Goal: Transaction & Acquisition: Purchase product/service

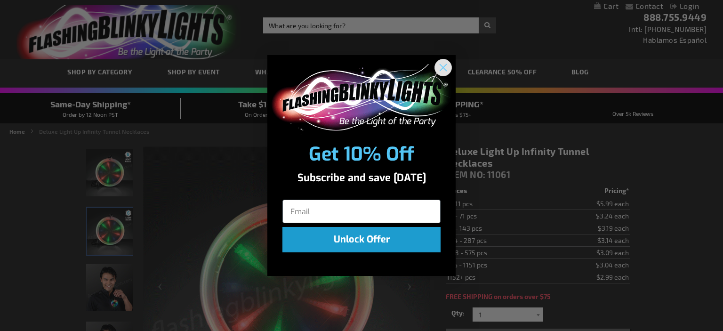
click at [445, 71] on circle "Close dialog" at bounding box center [444, 68] width 16 height 16
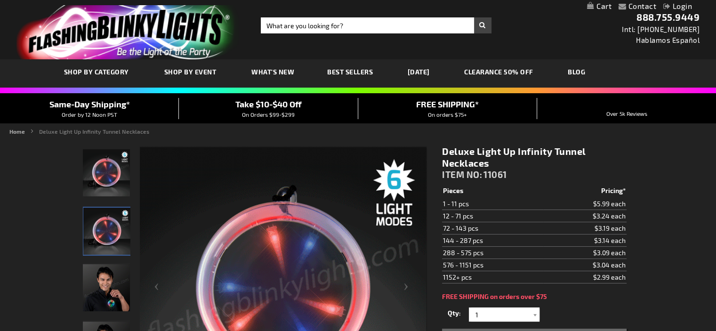
click at [350, 72] on span "Best Sellers" at bounding box center [350, 72] width 46 height 8
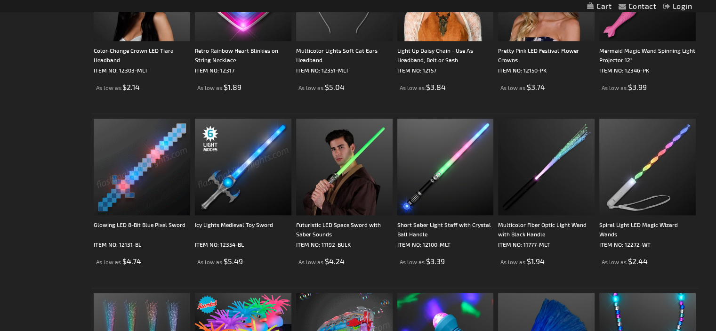
scroll to position [1056, 0]
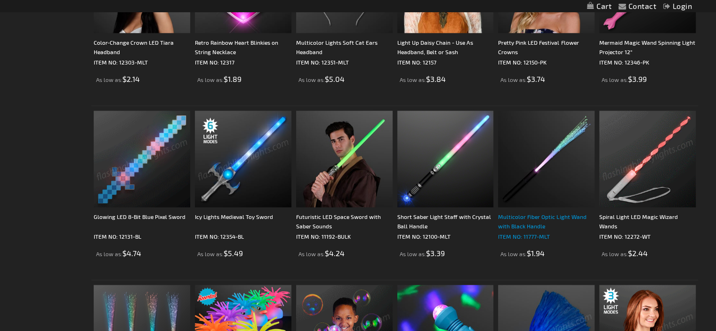
click at [542, 218] on div "Multicolor Fiber Optic Light Wand with Black Handle" at bounding box center [546, 221] width 97 height 19
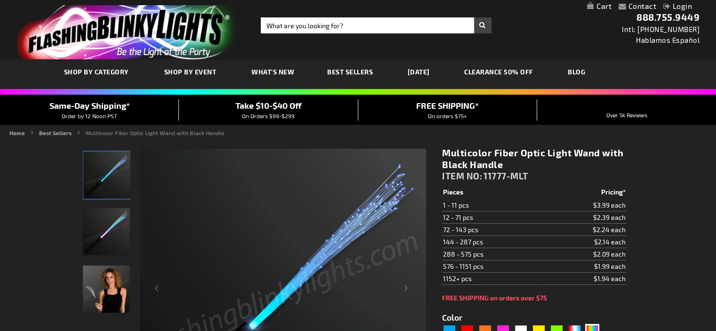
drag, startPoint x: 0, startPoint y: 0, endPoint x: 711, endPoint y: 78, distance: 715.5
click at [711, 78] on div "SHOP BY CATEGORY SHOP BY EVENT WHAT'S NEW BEST SELLERS HALLOWEEN CLEARANCE 50% …" at bounding box center [358, 74] width 716 height 30
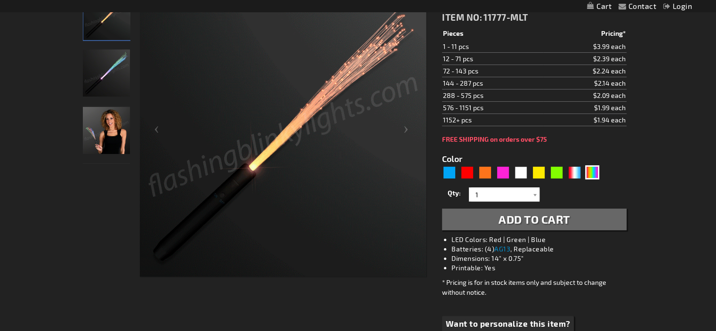
scroll to position [156, 0]
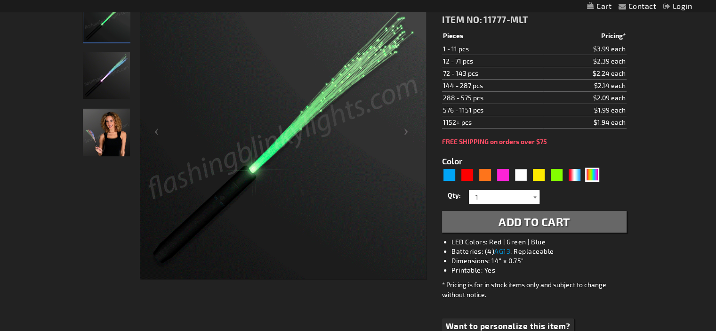
click at [536, 199] on div at bounding box center [534, 197] width 9 height 14
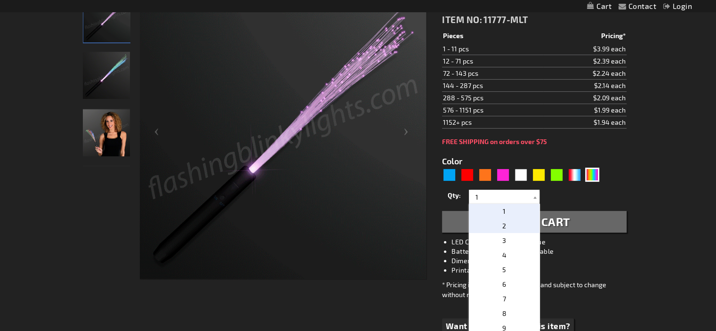
click at [495, 219] on p "2" at bounding box center [504, 226] width 71 height 15
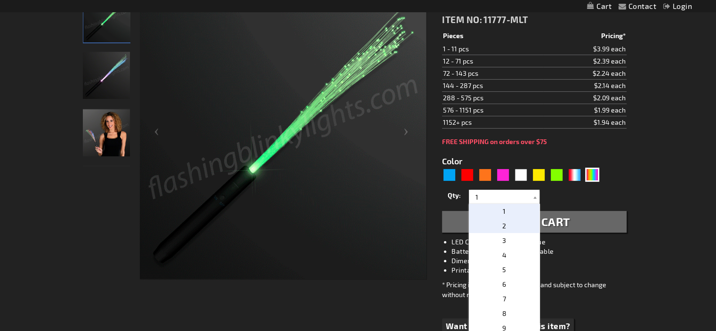
type input "2"
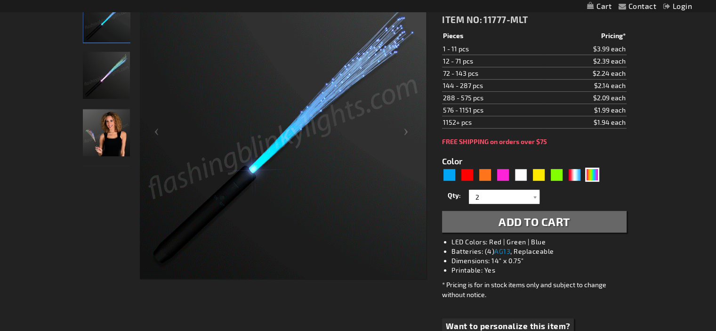
click at [511, 219] on span "Add to Cart" at bounding box center [535, 222] width 72 height 14
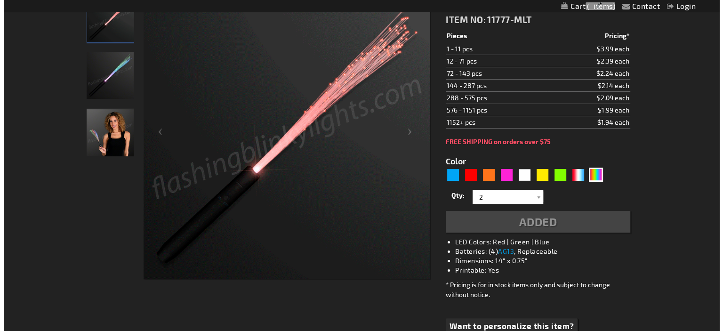
scroll to position [178, 0]
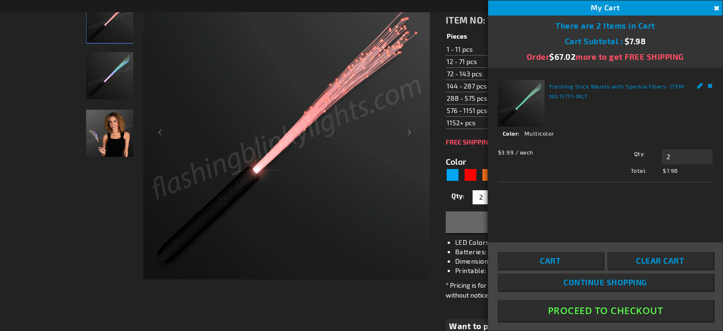
click at [585, 280] on span "Continue Shopping" at bounding box center [606, 281] width 84 height 9
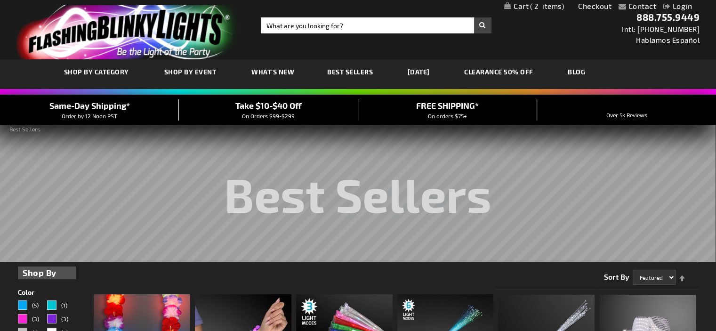
click at [514, 67] on link "CLEARANCE 50% OFF" at bounding box center [498, 72] width 83 height 32
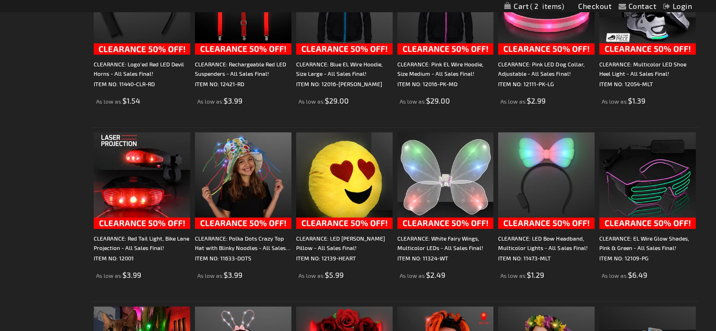
scroll to position [423, 0]
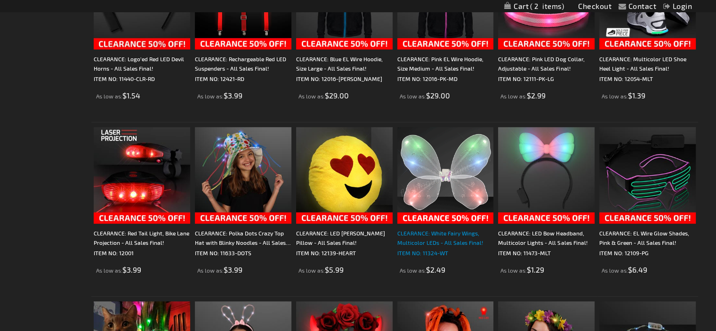
click at [428, 240] on div "CLEARANCE: White Fairy Wings, Multicolor LEDs - All Sales Final!" at bounding box center [446, 237] width 97 height 19
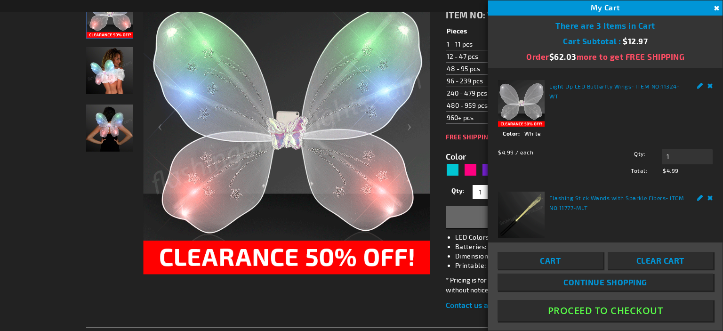
click at [716, 9] on button "Close" at bounding box center [716, 8] width 10 height 10
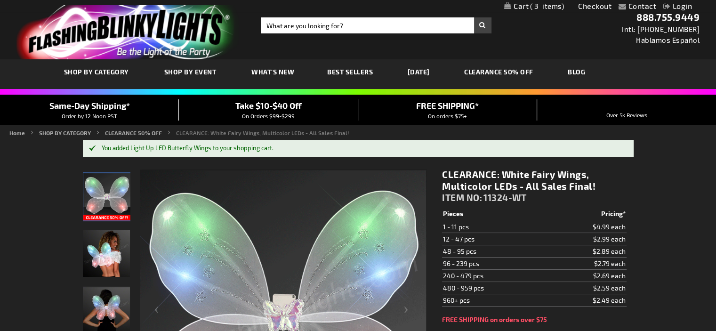
click at [502, 73] on link "CLEARANCE 50% OFF" at bounding box center [498, 72] width 83 height 32
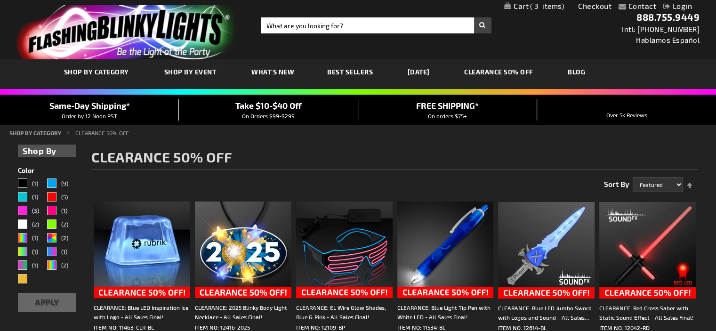
click at [345, 70] on span "Best Sellers" at bounding box center [350, 72] width 46 height 8
click at [354, 70] on span "Best Sellers" at bounding box center [350, 72] width 46 height 8
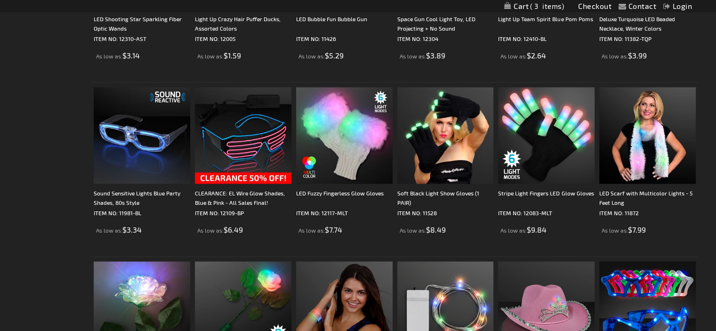
scroll to position [1433, 0]
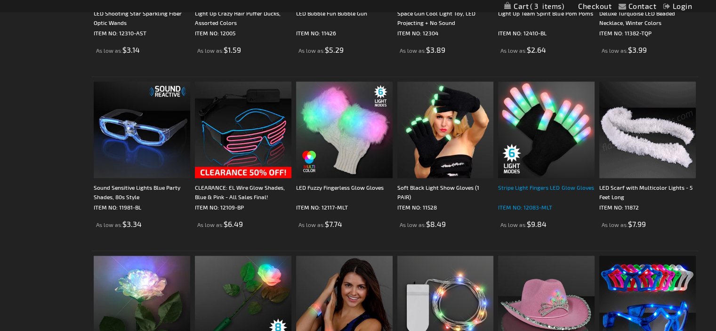
click at [560, 184] on div "Stripe Light Fingers LED Glow Gloves" at bounding box center [546, 192] width 97 height 19
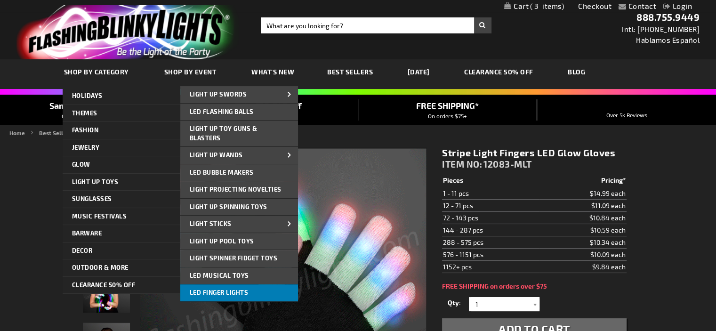
click at [244, 290] on span "LED Finger Lights" at bounding box center [219, 293] width 59 height 8
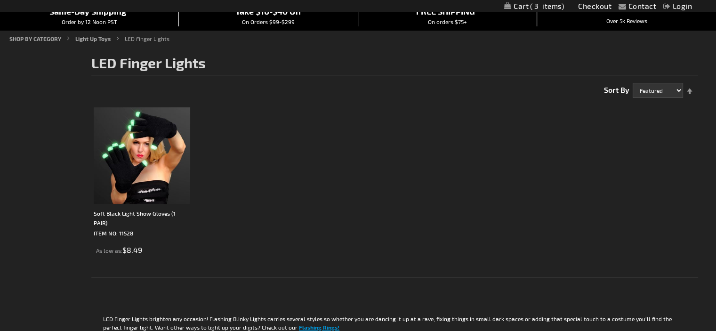
scroll to position [102, 0]
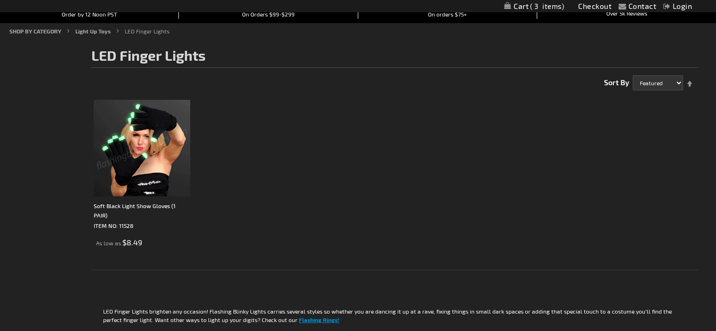
click at [130, 158] on img at bounding box center [142, 148] width 97 height 97
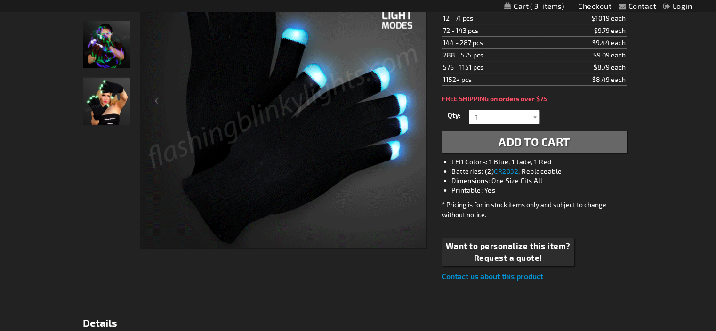
scroll to position [190, 0]
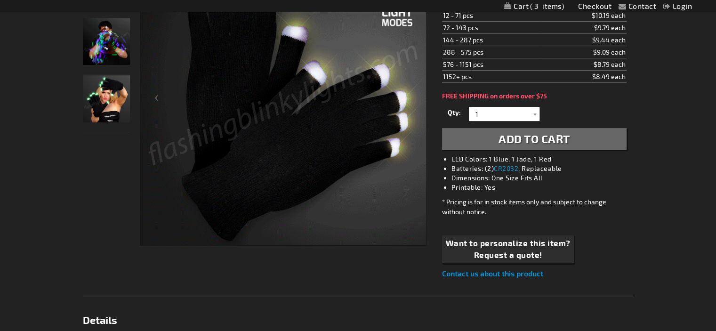
click at [544, 136] on span "Add to Cart" at bounding box center [535, 139] width 72 height 14
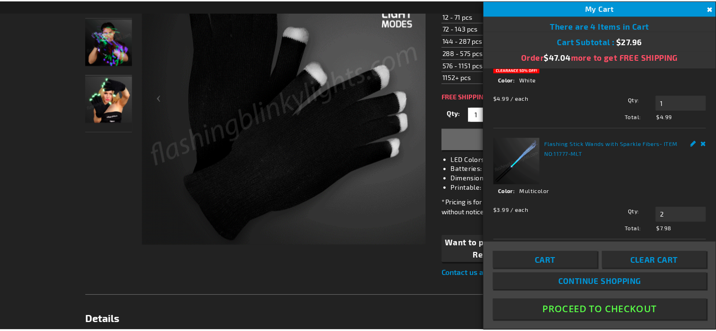
scroll to position [0, 0]
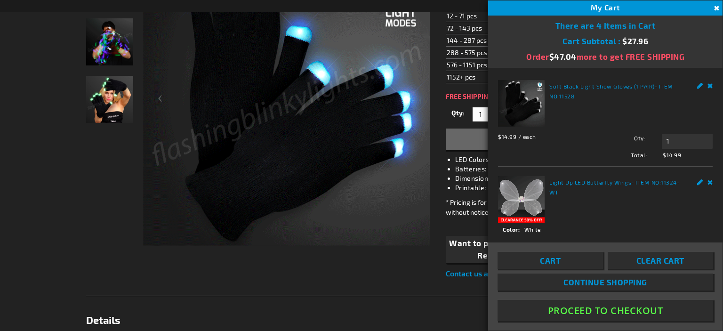
click at [714, 8] on button "Close" at bounding box center [716, 8] width 10 height 10
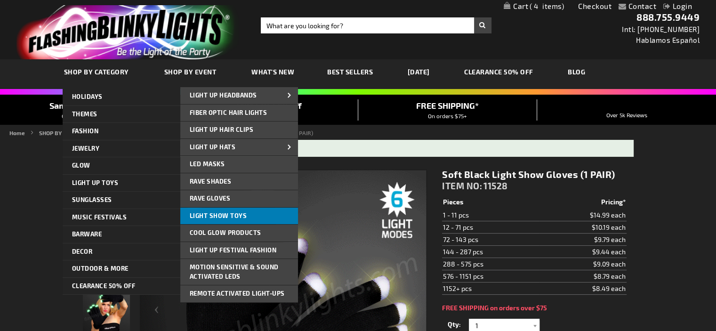
click at [219, 219] on link "Light Show Toys" at bounding box center [239, 216] width 118 height 17
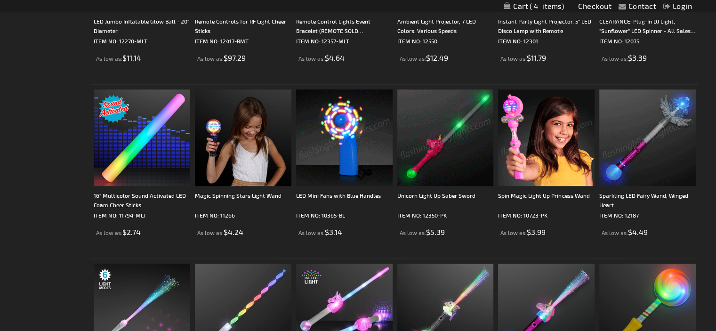
scroll to position [637, 0]
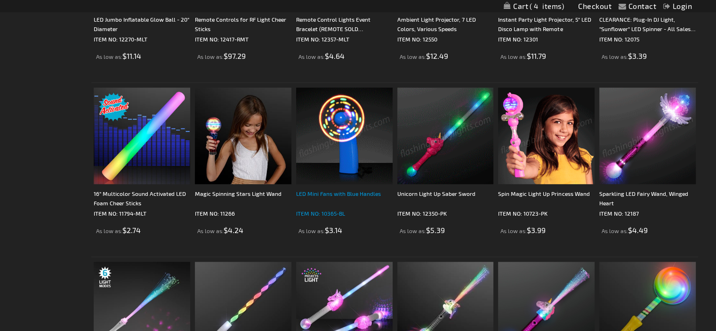
click at [366, 192] on div "LED Mini Fans with Blue Handles" at bounding box center [344, 198] width 97 height 19
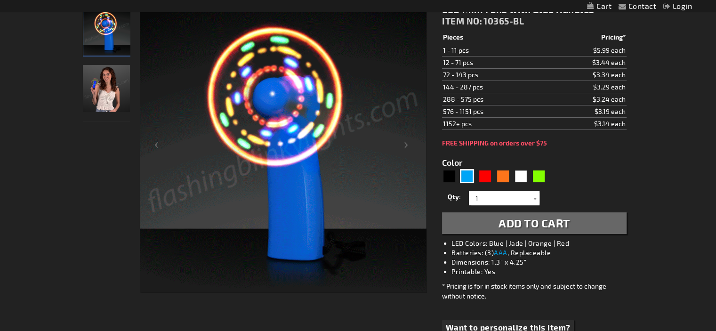
click at [545, 224] on span "Add to Cart" at bounding box center [535, 223] width 72 height 14
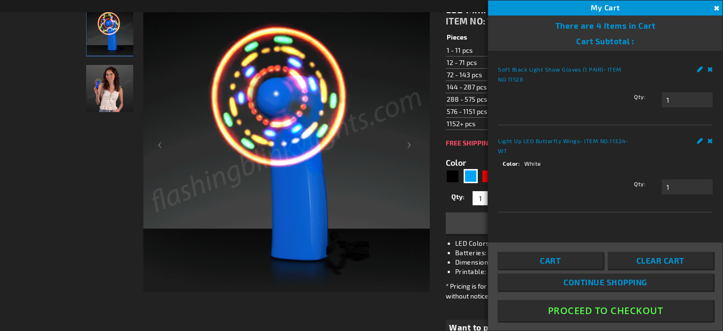
click at [507, 177] on div "Orange" at bounding box center [507, 176] width 14 height 14
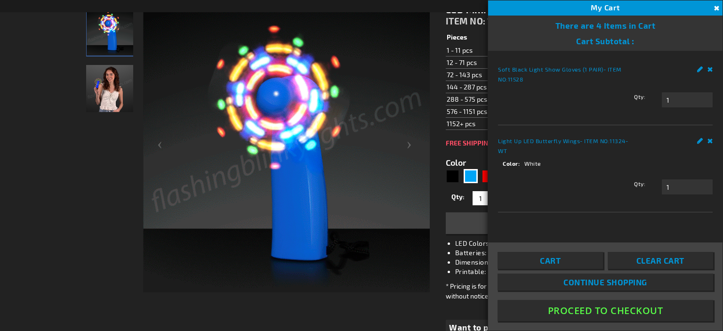
type input "5637"
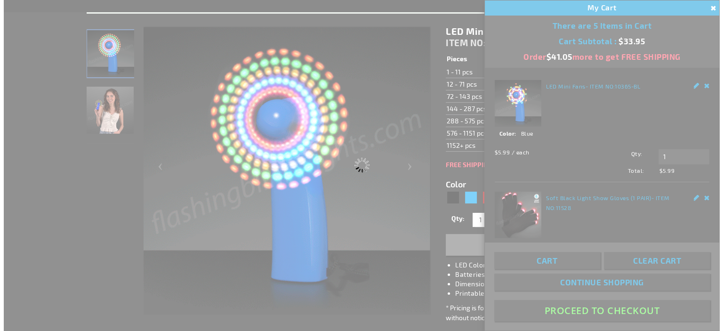
scroll to position [165, 0]
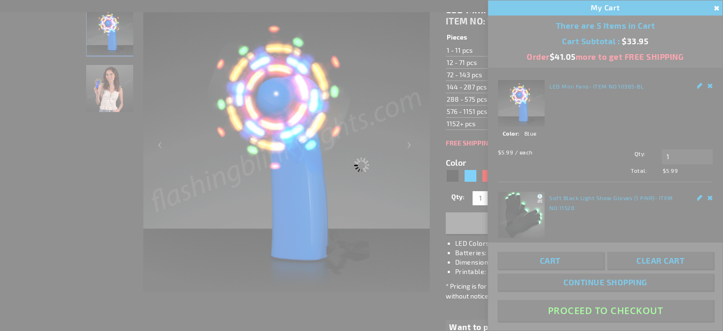
type input "10365-OR"
type input "Customize - LED Mini Fans with Orange Handles - ITEM NO: 10365-OR"
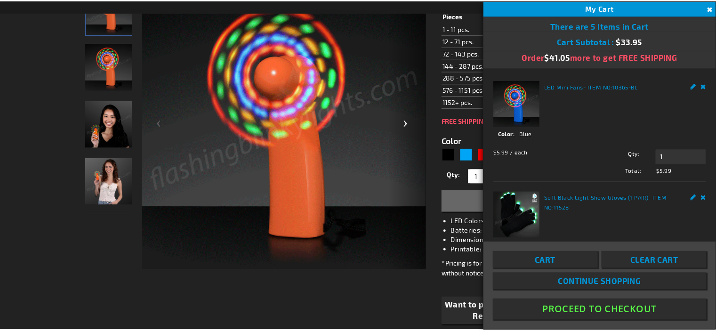
scroll to position [143, 0]
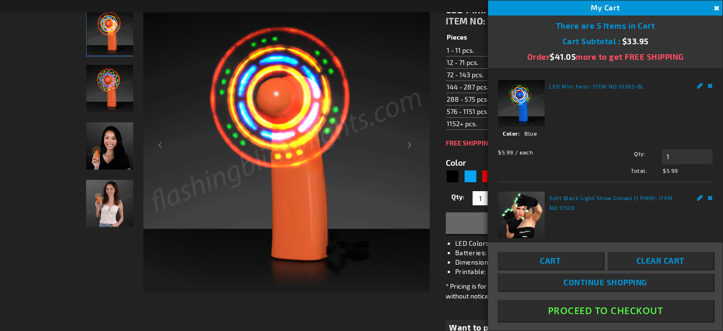
click at [461, 220] on button "Add to Cart" at bounding box center [538, 223] width 184 height 22
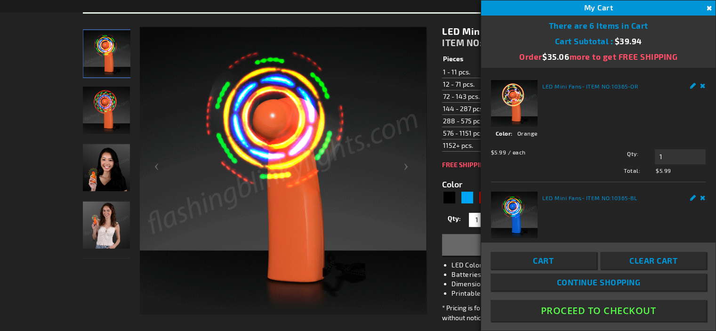
scroll to position [165, 0]
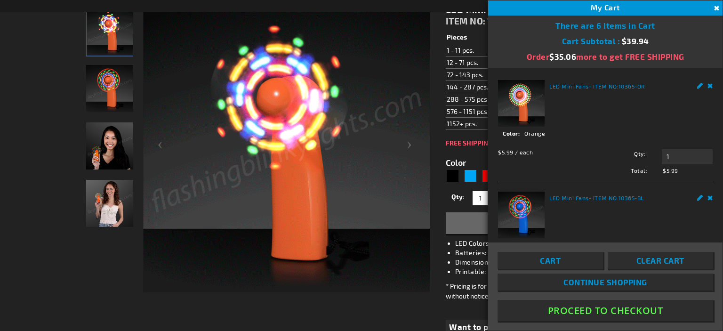
click at [464, 10] on div "Contact Compare Products Checkout Login Skip to Content My Cart 6 6 items My Ca…" at bounding box center [361, 6] width 723 height 12
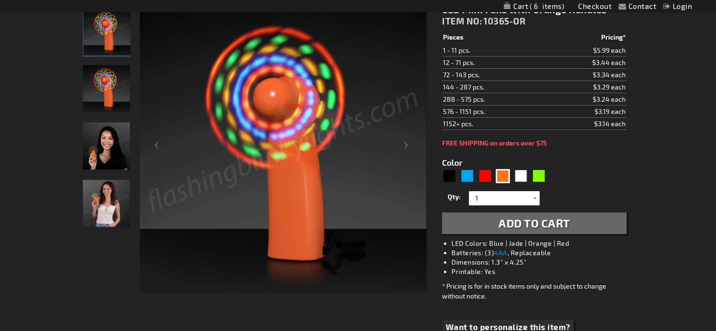
drag, startPoint x: 721, startPoint y: 138, endPoint x: 694, endPoint y: 265, distance: 129.9
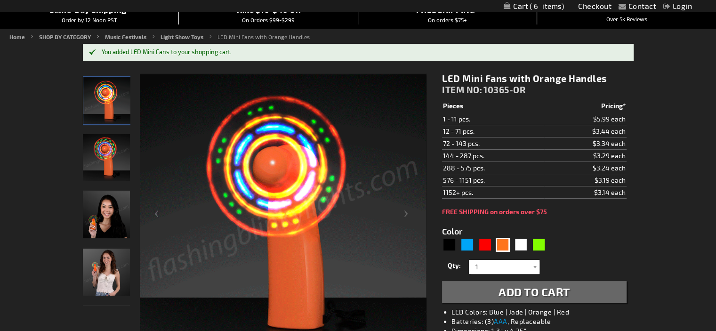
scroll to position [0, 0]
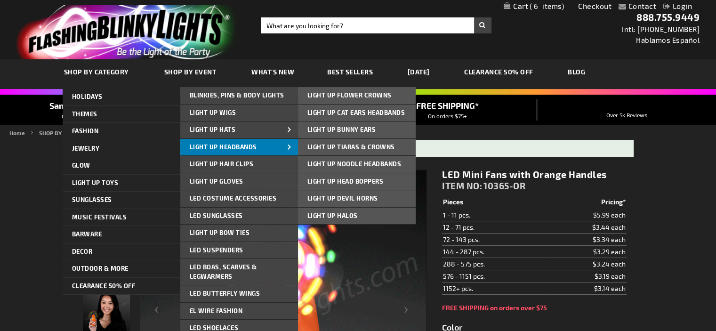
click at [278, 145] on link "Light Up Headbands" at bounding box center [239, 147] width 118 height 17
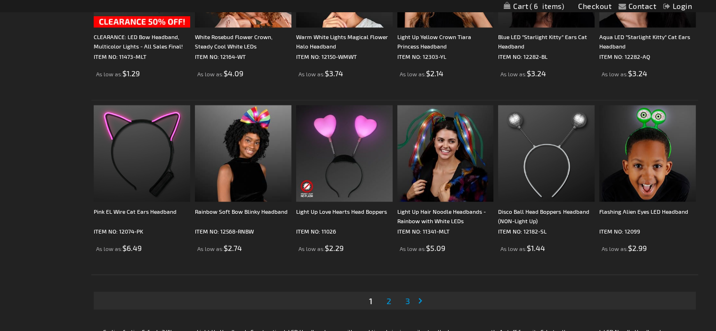
scroll to position [1706, 0]
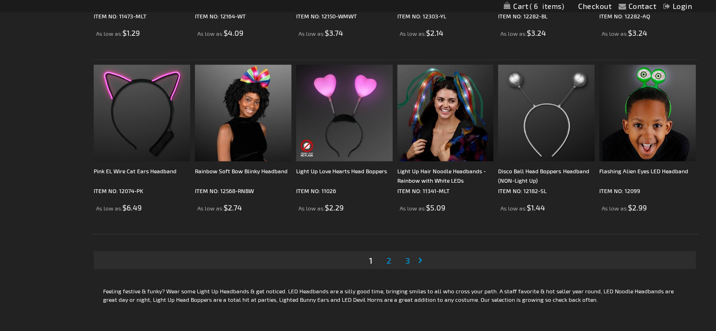
click at [390, 261] on span "2" at bounding box center [389, 260] width 5 height 10
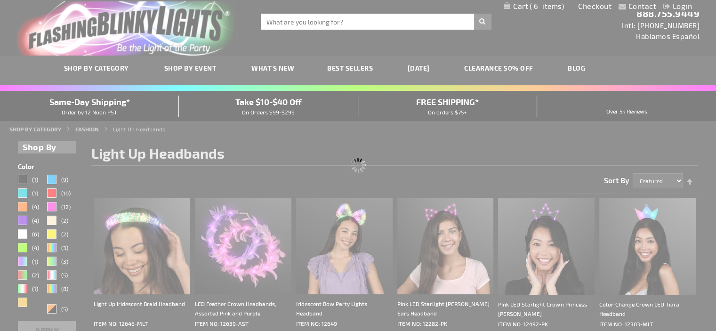
scroll to position [0, 0]
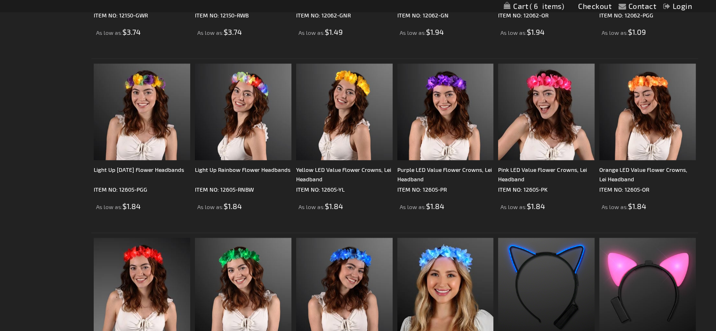
scroll to position [664, 0]
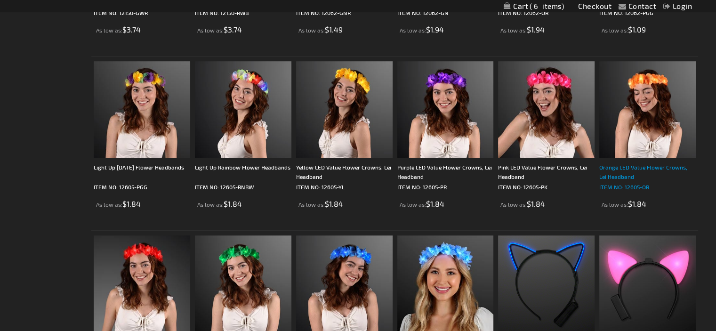
click at [620, 175] on div "Orange LED Value Flower Crowns, Lei Headband" at bounding box center [648, 172] width 97 height 19
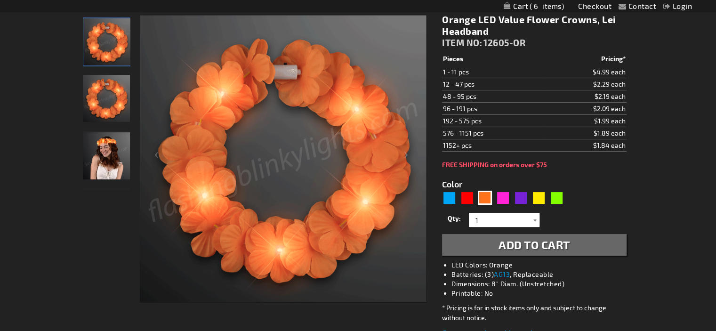
click at [532, 220] on div at bounding box center [534, 220] width 9 height 14
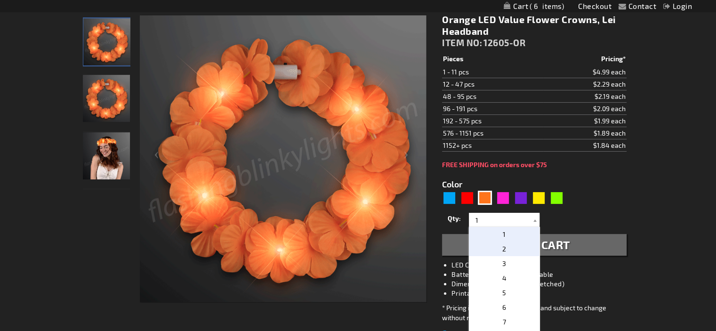
click at [503, 251] on span "2" at bounding box center [505, 249] width 4 height 8
type input "2"
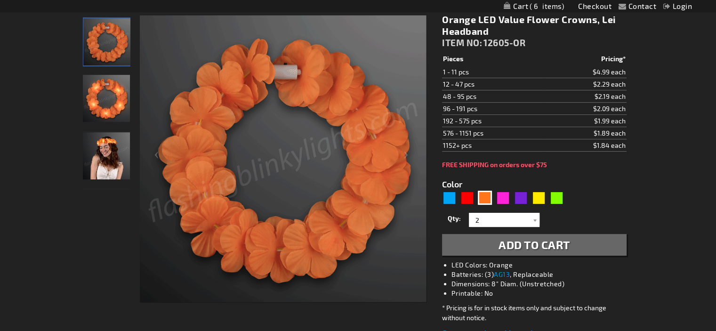
click at [542, 248] on span "Add to Cart" at bounding box center [535, 245] width 72 height 14
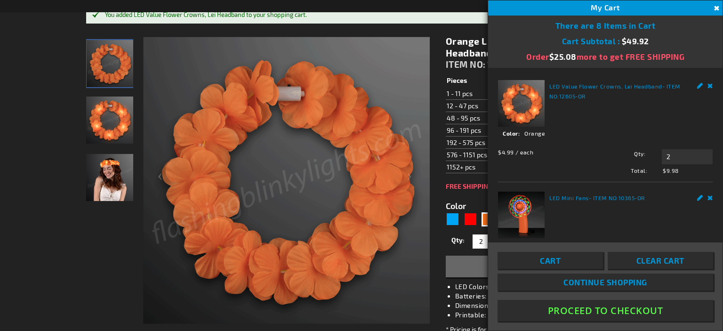
click at [446, 32] on div "Orange LED Value Flower Crowns, Lei Headband ITEM NO: 12605-OR $1.84 Pieces Pri…" at bounding box center [538, 197] width 198 height 339
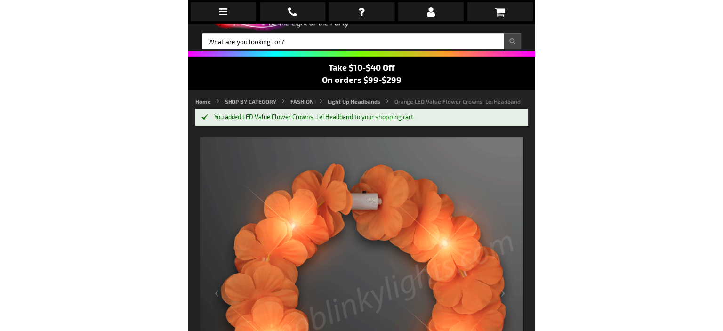
scroll to position [41, 0]
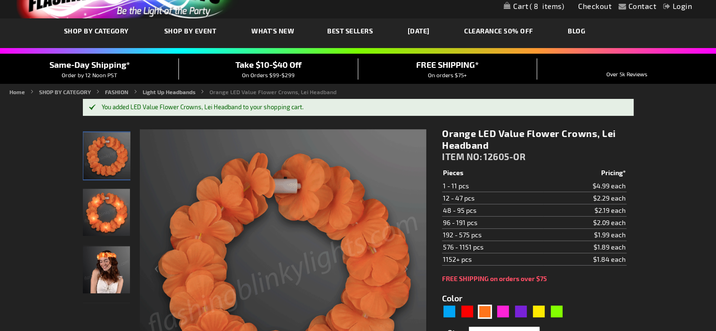
click at [514, 6] on link "My Cart 8 8 items" at bounding box center [534, 6] width 60 height 9
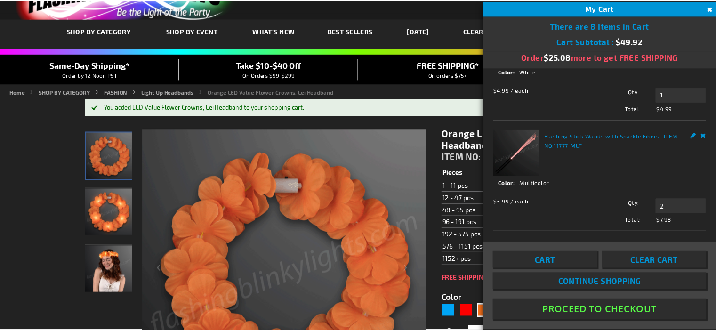
scroll to position [485, 0]
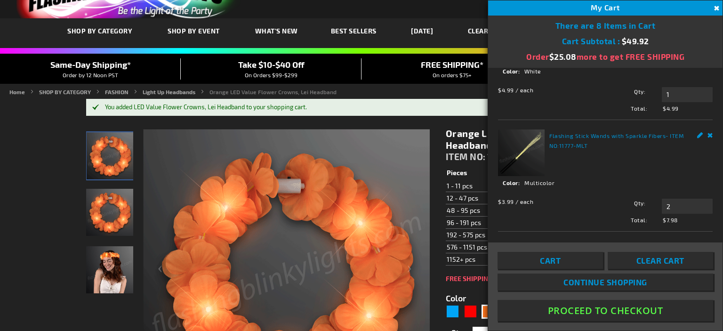
click at [605, 307] on button "Proceed To Checkout" at bounding box center [606, 310] width 216 height 21
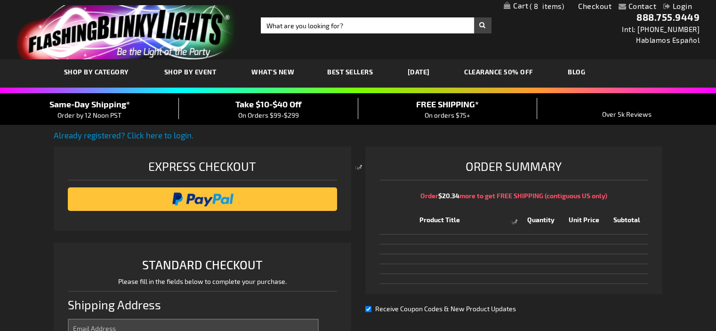
select select "US"
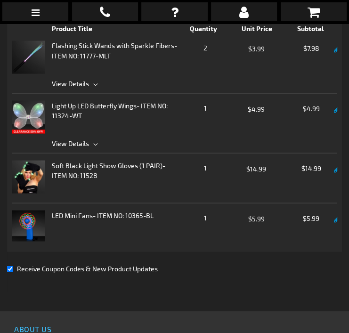
scroll to position [812, 0]
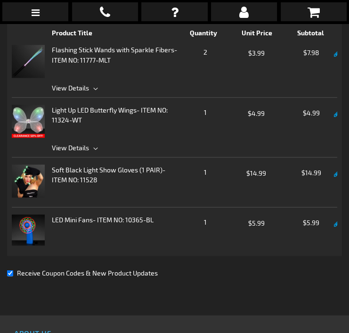
click at [9, 272] on input "Receive Coupon Codes & New Product Updates" at bounding box center [10, 273] width 6 height 6
checkbox input "false"
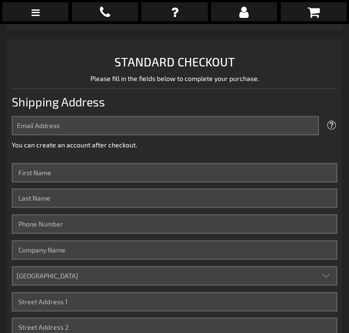
scroll to position [198, 0]
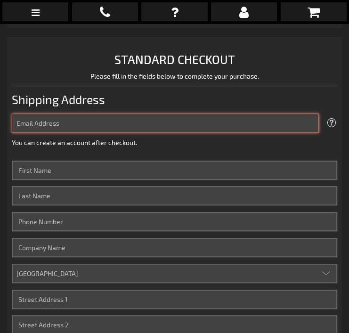
click at [272, 124] on input "Email Address" at bounding box center [165, 123] width 307 height 19
type input "[EMAIL_ADDRESS][DOMAIN_NAME]"
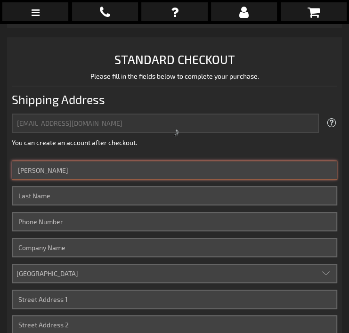
type input "[PERSON_NAME]"
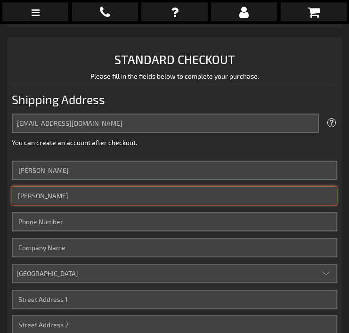
type input "[PERSON_NAME]"
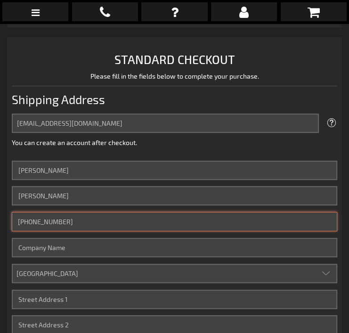
type input "[PHONE_NUMBER]"
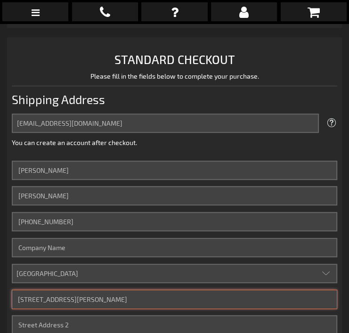
type input "[STREET_ADDRESS][PERSON_NAME]"
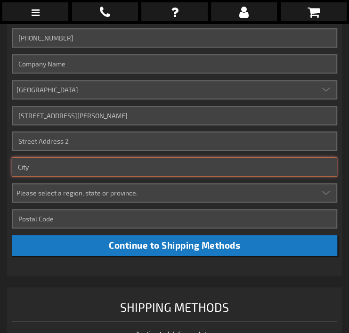
scroll to position [382, 0]
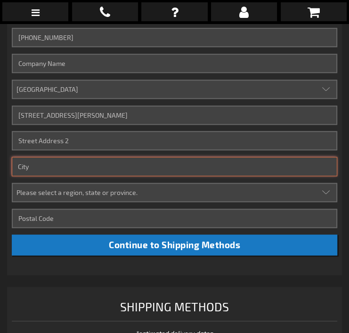
type input "l"
type input "Littleton"
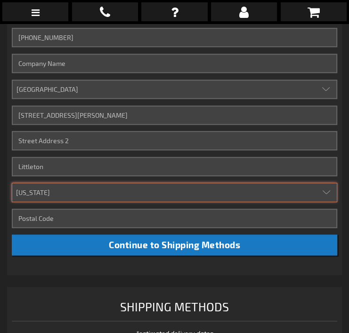
select select "13"
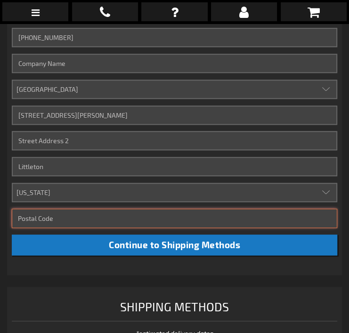
type input "9"
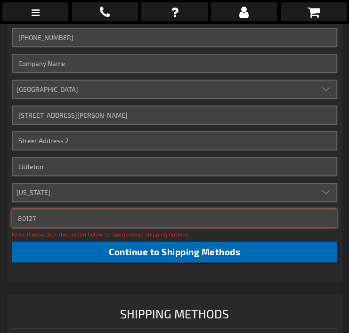
type input "80127"
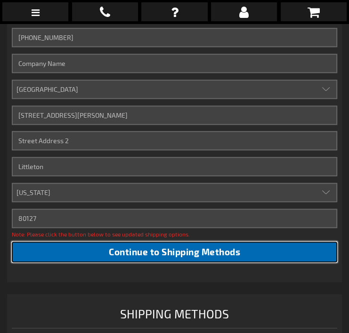
click at [247, 259] on button "Continue to Shipping Methods" at bounding box center [174, 252] width 325 height 21
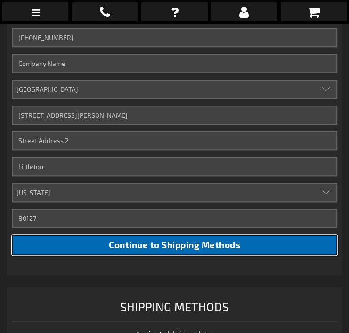
click at [225, 247] on span "Continue to Shipping Methods" at bounding box center [174, 244] width 131 height 11
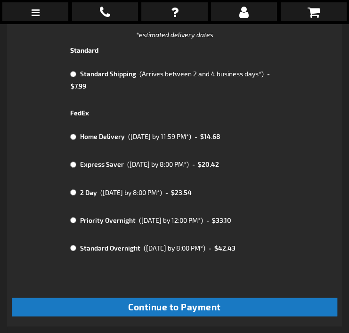
scroll to position [678, 0]
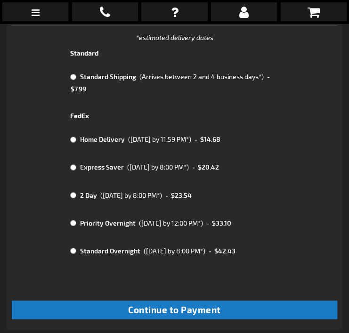
click at [73, 77] on input "radio" at bounding box center [73, 77] width 6 height 8
radio input "true"
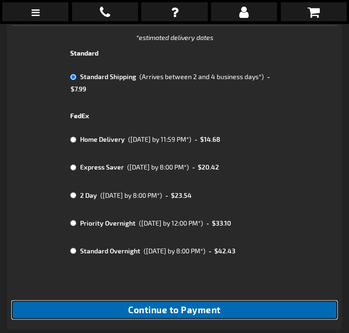
click at [187, 313] on span "Continue to Payment" at bounding box center [174, 309] width 93 height 11
checkbox input "true"
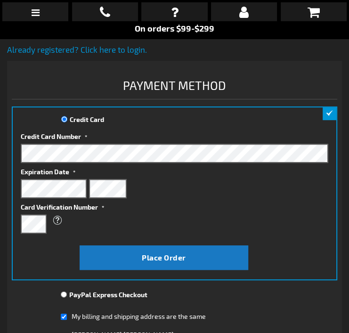
scroll to position [86, 0]
